Goal: Find specific page/section: Find specific page/section

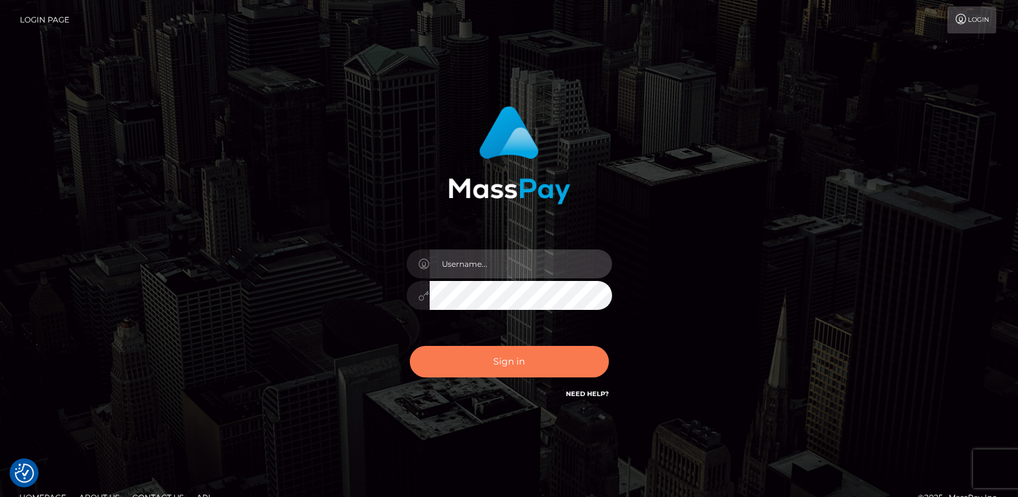
type input "ts2.es"
click at [465, 356] on button "Sign in" at bounding box center [509, 361] width 199 height 31
type input "[DOMAIN_NAME]"
click at [463, 361] on button "Sign in" at bounding box center [509, 361] width 199 height 31
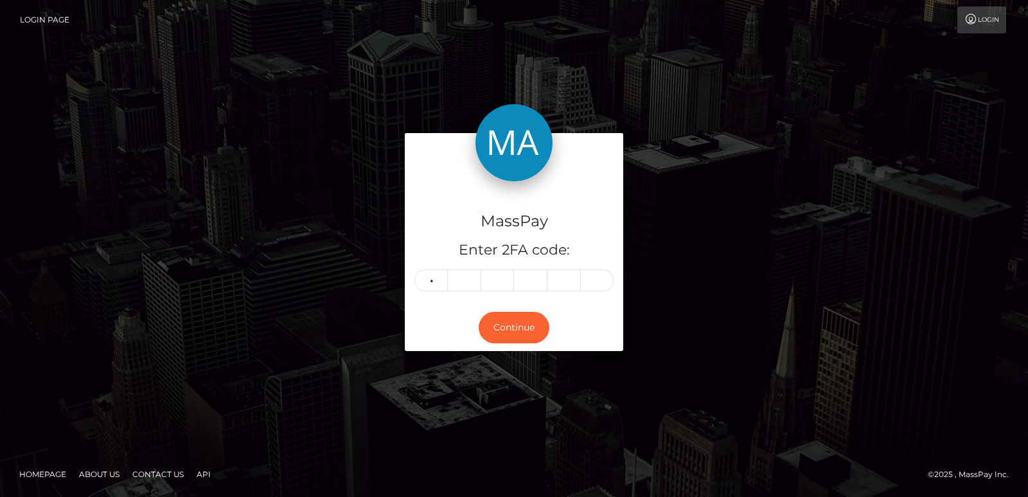
type input "2"
type input "5"
type input "8"
type input "4"
type input "0"
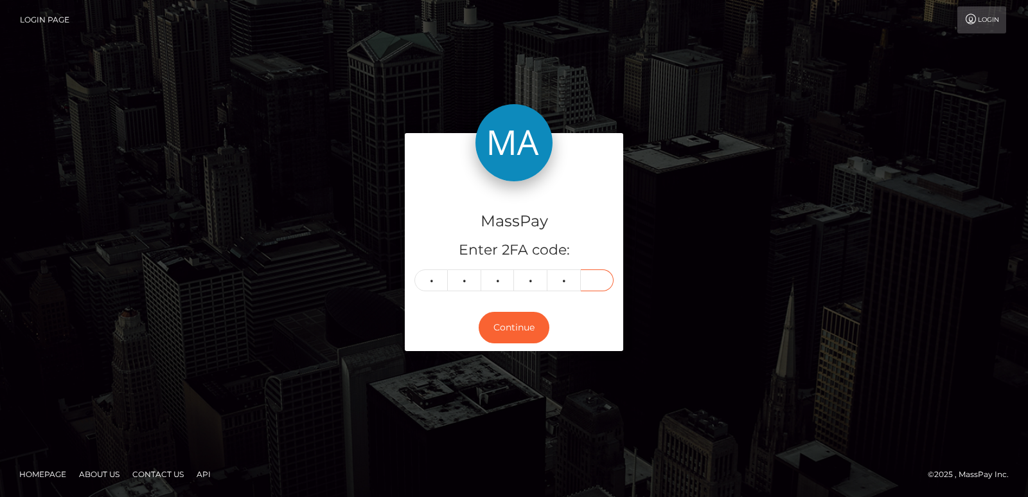
type input "5"
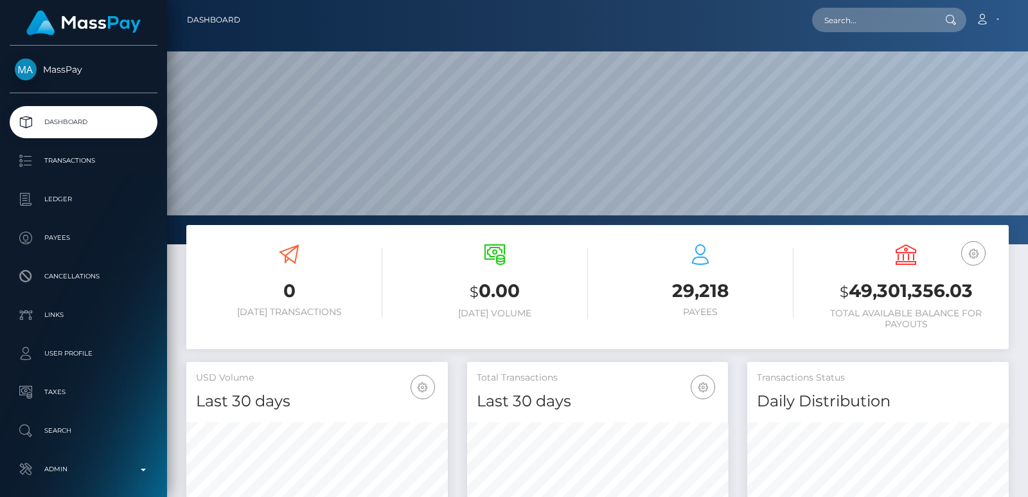
scroll to position [228, 261]
click at [826, 19] on input "text" at bounding box center [872, 20] width 121 height 24
paste input "[EMAIL_ADDRESS][DOMAIN_NAME]"
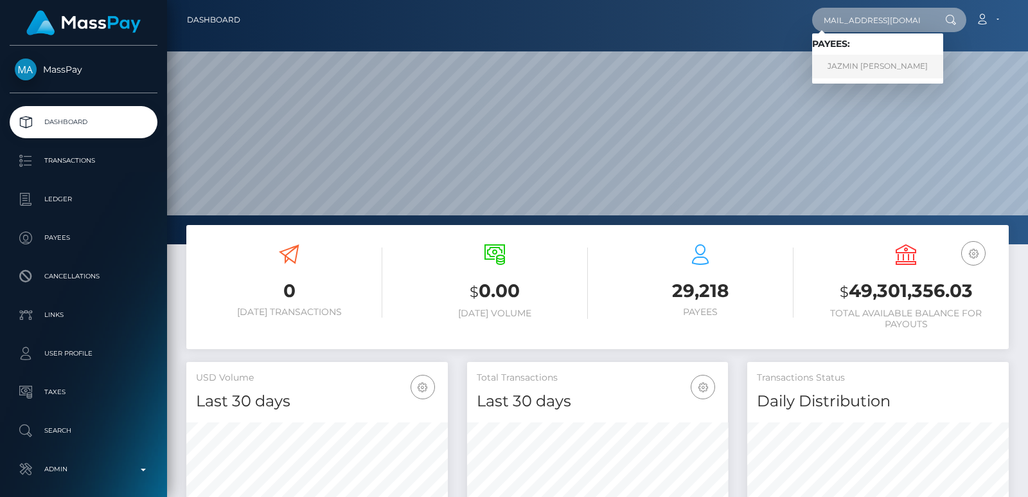
type input "[EMAIL_ADDRESS][DOMAIN_NAME]"
click at [867, 68] on link "JAZMIN DAWNE BOOLCHAND" at bounding box center [877, 67] width 131 height 24
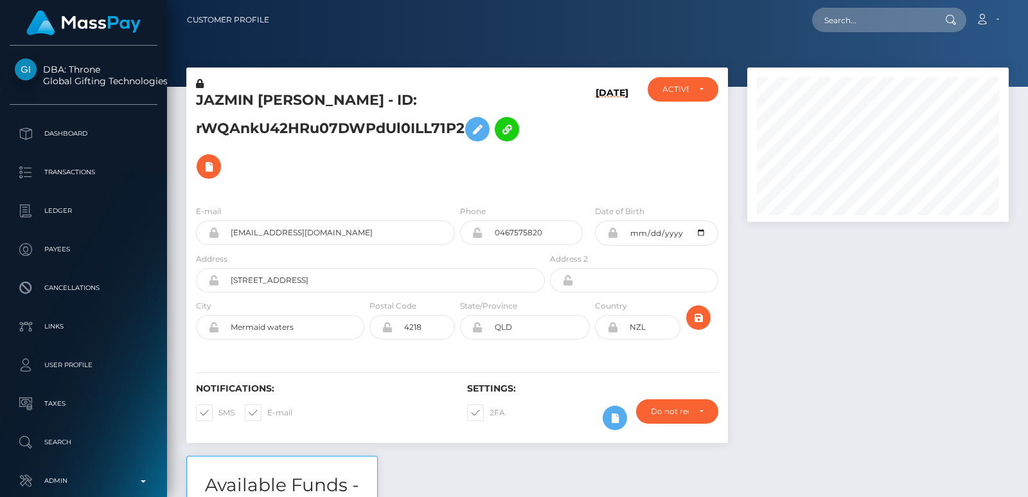
scroll to position [154, 261]
click at [867, 19] on input "text" at bounding box center [872, 20] width 121 height 24
paste input "[EMAIL_ADDRESS][DOMAIN_NAME]"
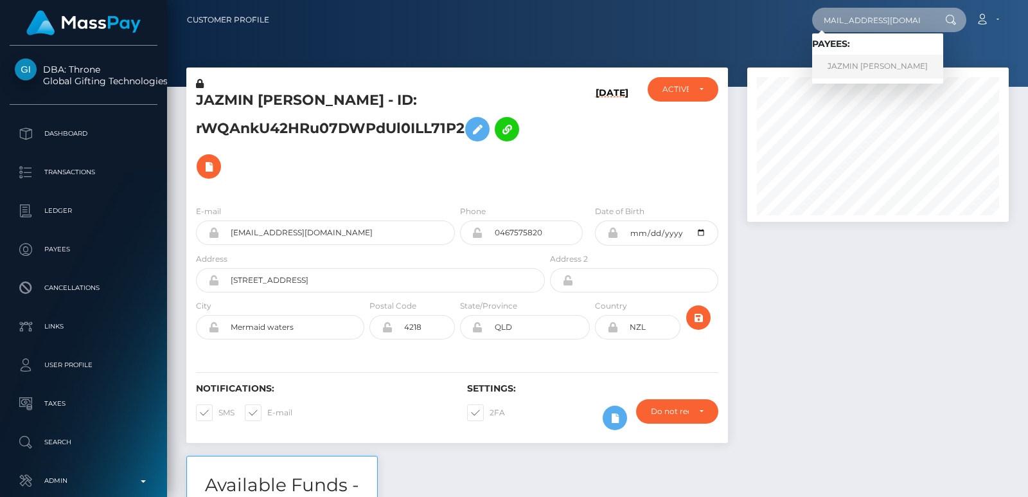
type input "minnymin467@gmail.com"
click at [873, 60] on link "JAZMIN DAWNE BOOLCHAND" at bounding box center [877, 67] width 131 height 24
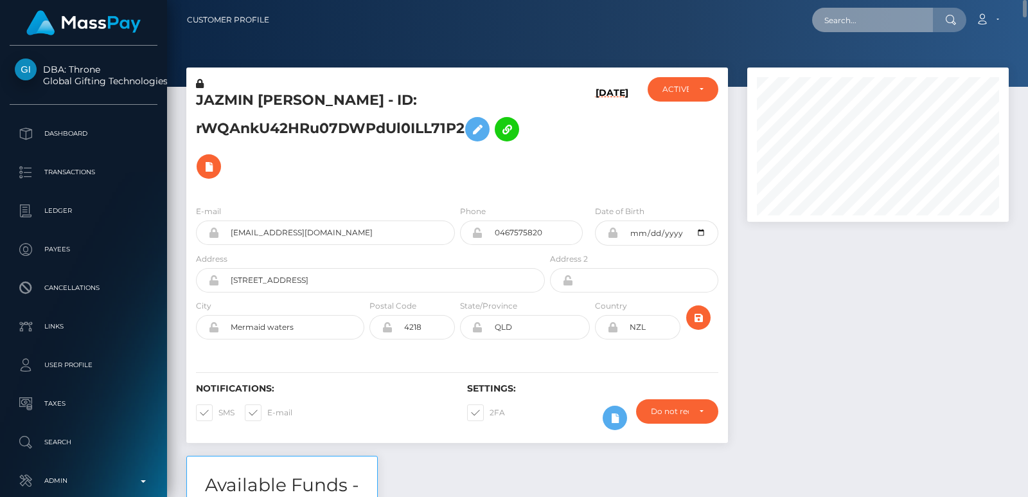
click at [842, 30] on input "text" at bounding box center [872, 20] width 121 height 24
paste input "min607847@gmail.com"
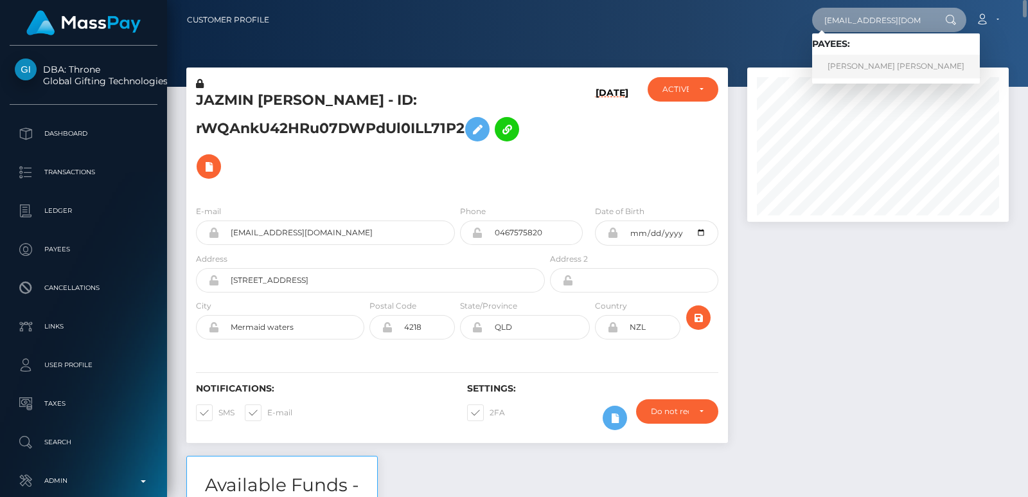
type input "min607847@gmail.com"
click at [866, 66] on link "TRINH THI THANH MAI" at bounding box center [896, 67] width 168 height 24
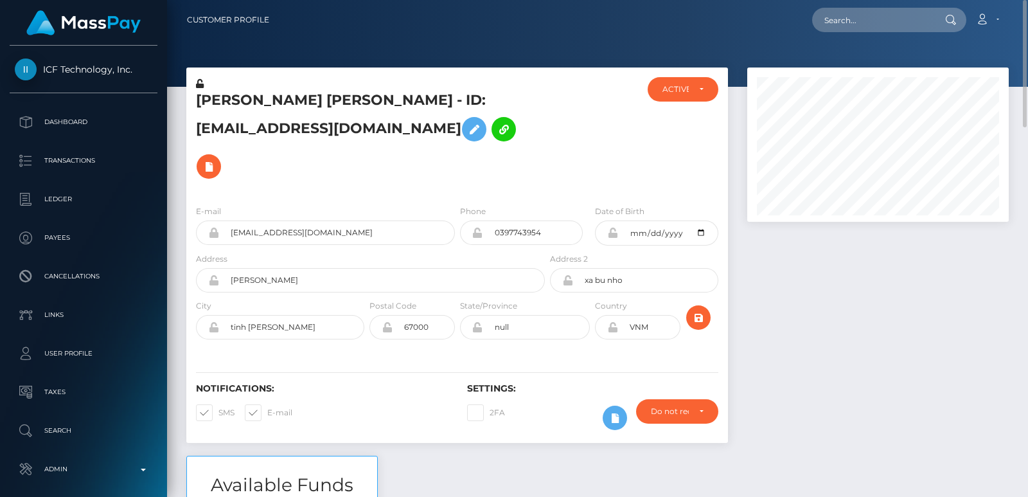
click at [215, 84] on div "TRINH THI THANH MAI - ID: min607847@gmail.com" at bounding box center [366, 136] width 361 height 118
click at [214, 91] on h5 "TRINH THI THANH MAI - ID: min607847@gmail.com" at bounding box center [367, 138] width 342 height 94
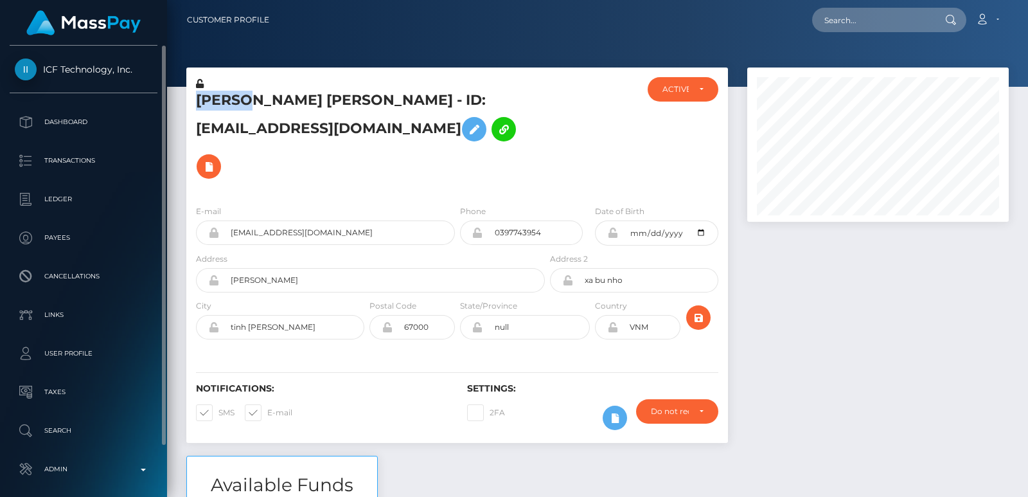
copy h5 "TRINH"
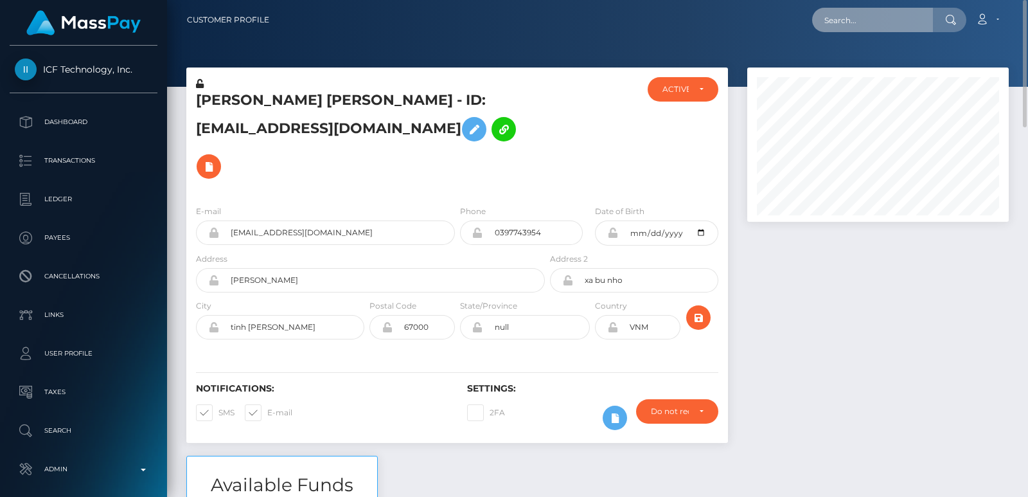
click at [830, 17] on input "text" at bounding box center [872, 20] width 121 height 24
paste input "benromdhaneolfa80@gmail.com"
type input "benromdhaneolfa80@gmail.com"
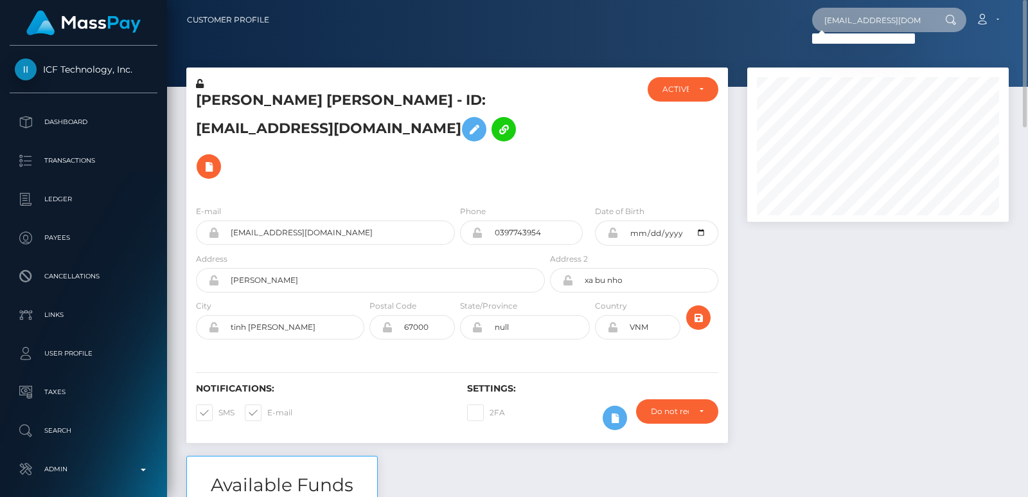
click at [840, 24] on input "benromdhaneolfa80@gmail.com" at bounding box center [872, 20] width 121 height 24
paste input "benromdhaneolfa80@gmail.com"
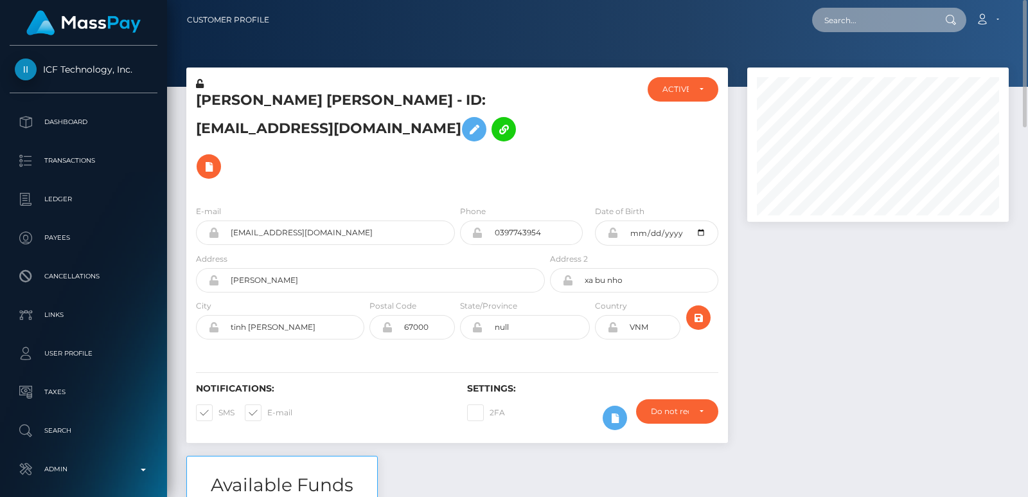
type input "benromdhaneolfa80@gmail.com"
click at [216, 96] on h5 "TRINH THI THANH MAI - ID: min607847@gmail.com" at bounding box center [367, 138] width 342 height 94
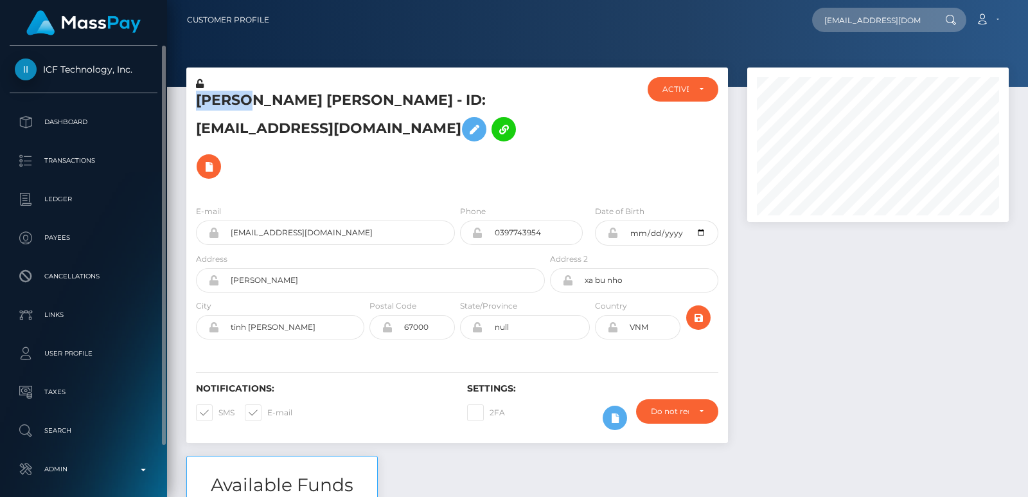
copy h5 "TRINH"
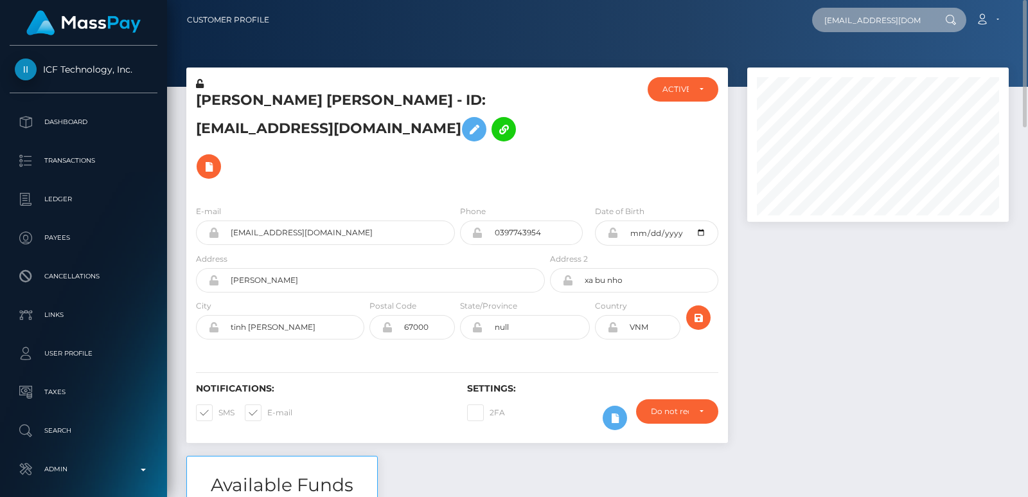
click at [868, 30] on input "benromdhaneolfa80@gmail.com" at bounding box center [872, 20] width 121 height 24
paste input "natsweetasianfeet@outlook.com"
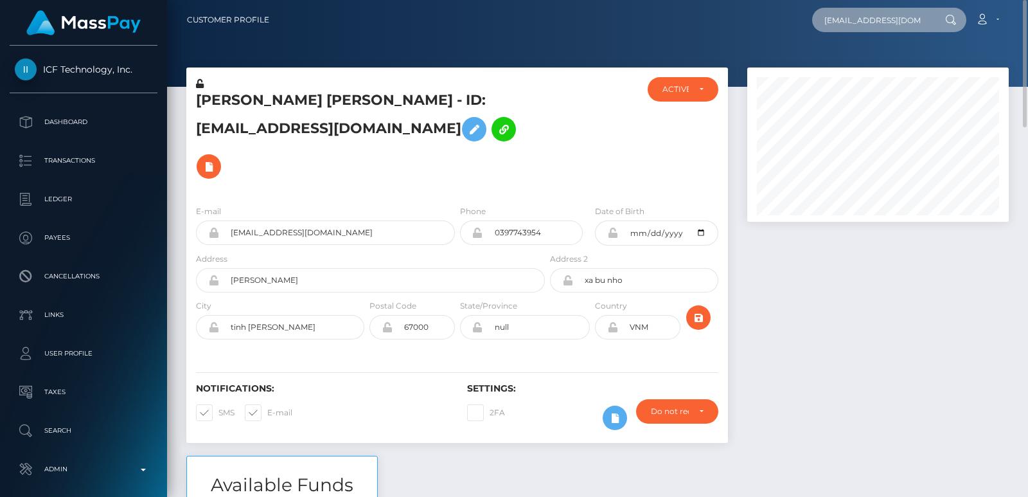
scroll to position [0, 32]
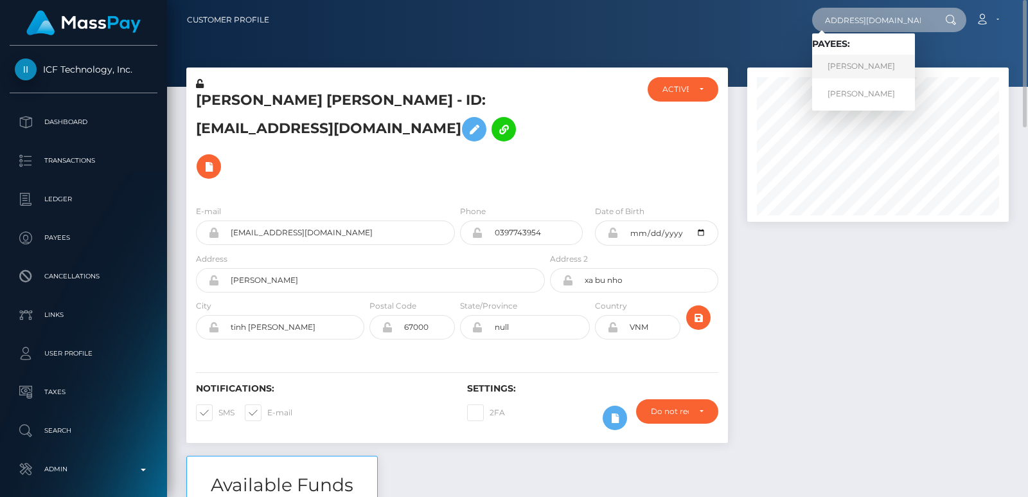
type input "natsweetasianfeet@outlook.com"
click at [873, 69] on link "JOSEPH CHEN" at bounding box center [863, 67] width 103 height 24
